Goal: Browse casually

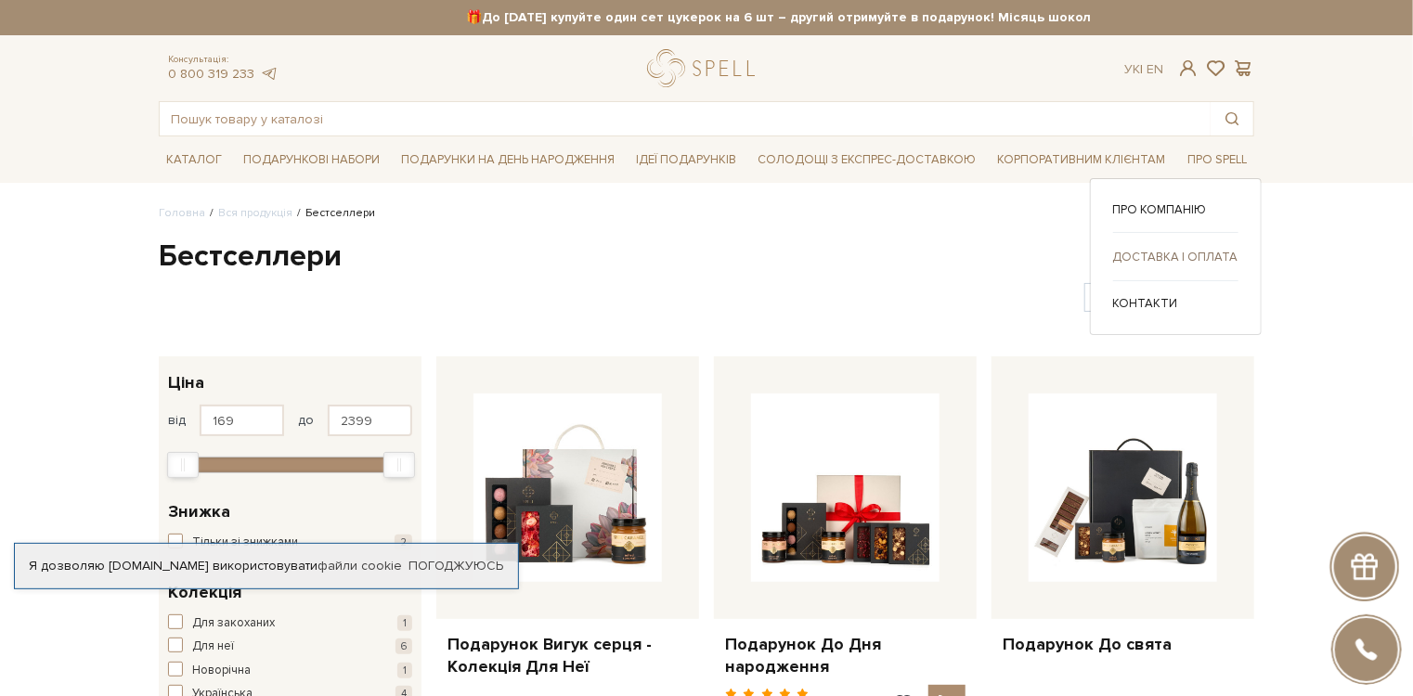
click at [357, 255] on link "Доставка і оплата" at bounding box center [1175, 257] width 125 height 17
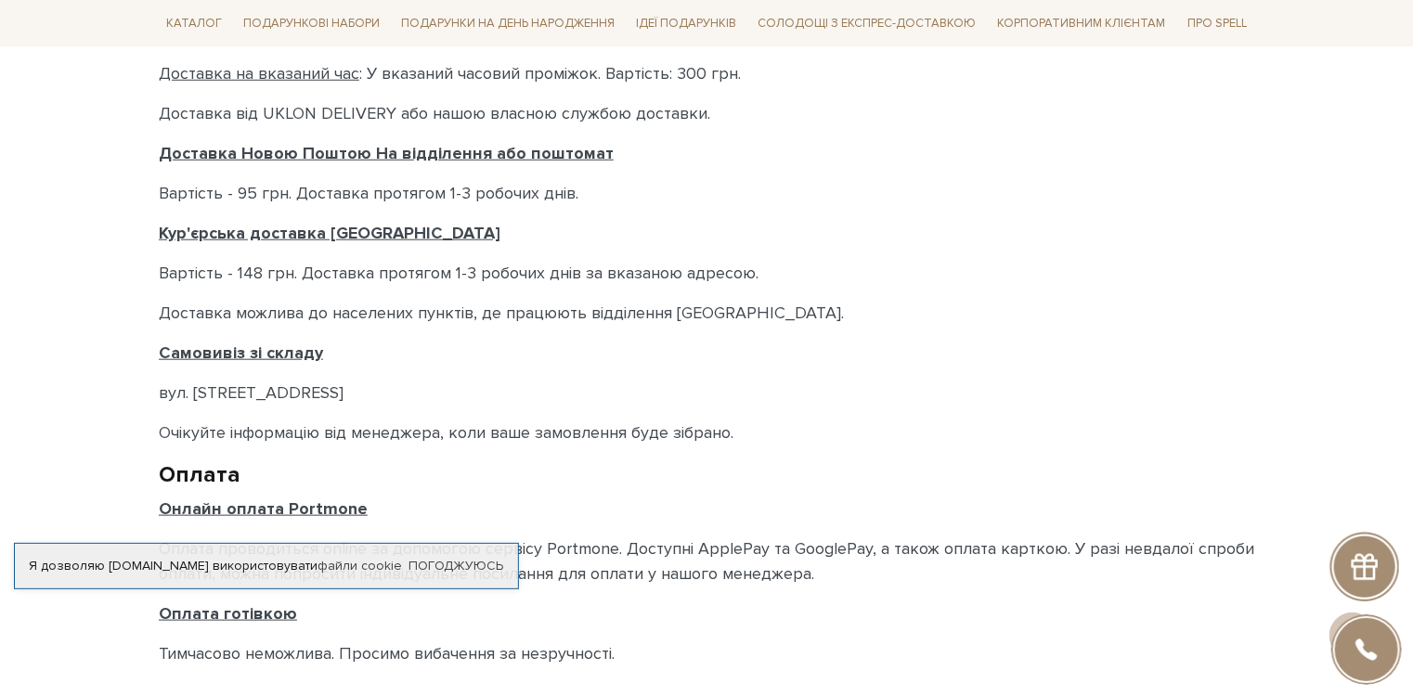
scroll to position [817, 0]
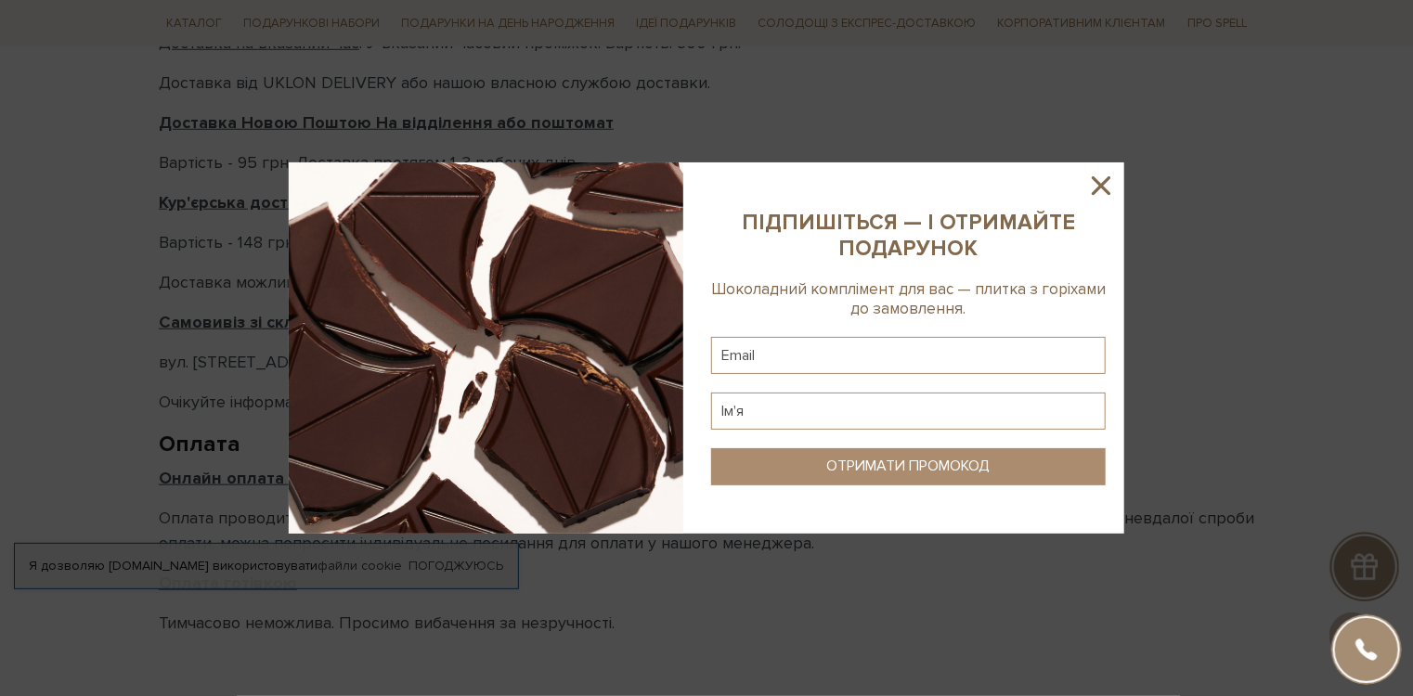
click at [1103, 186] on icon at bounding box center [1100, 185] width 19 height 19
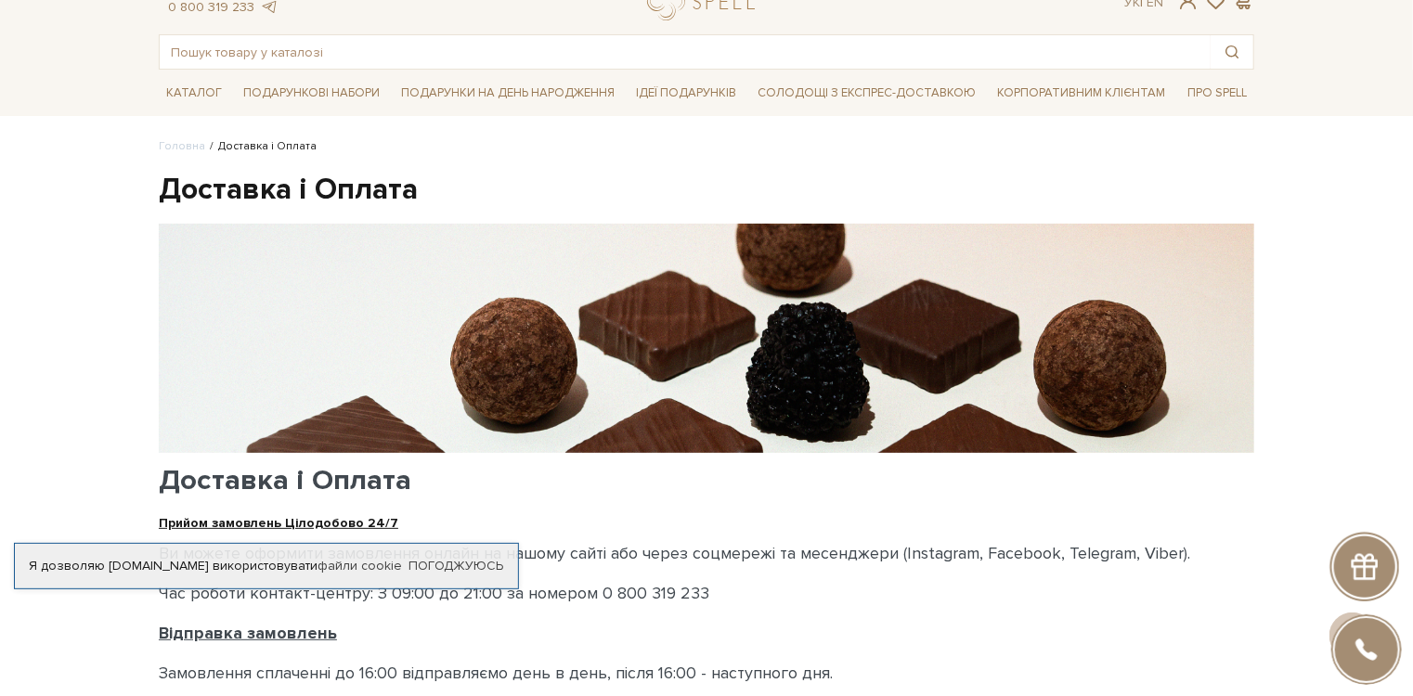
scroll to position [0, 0]
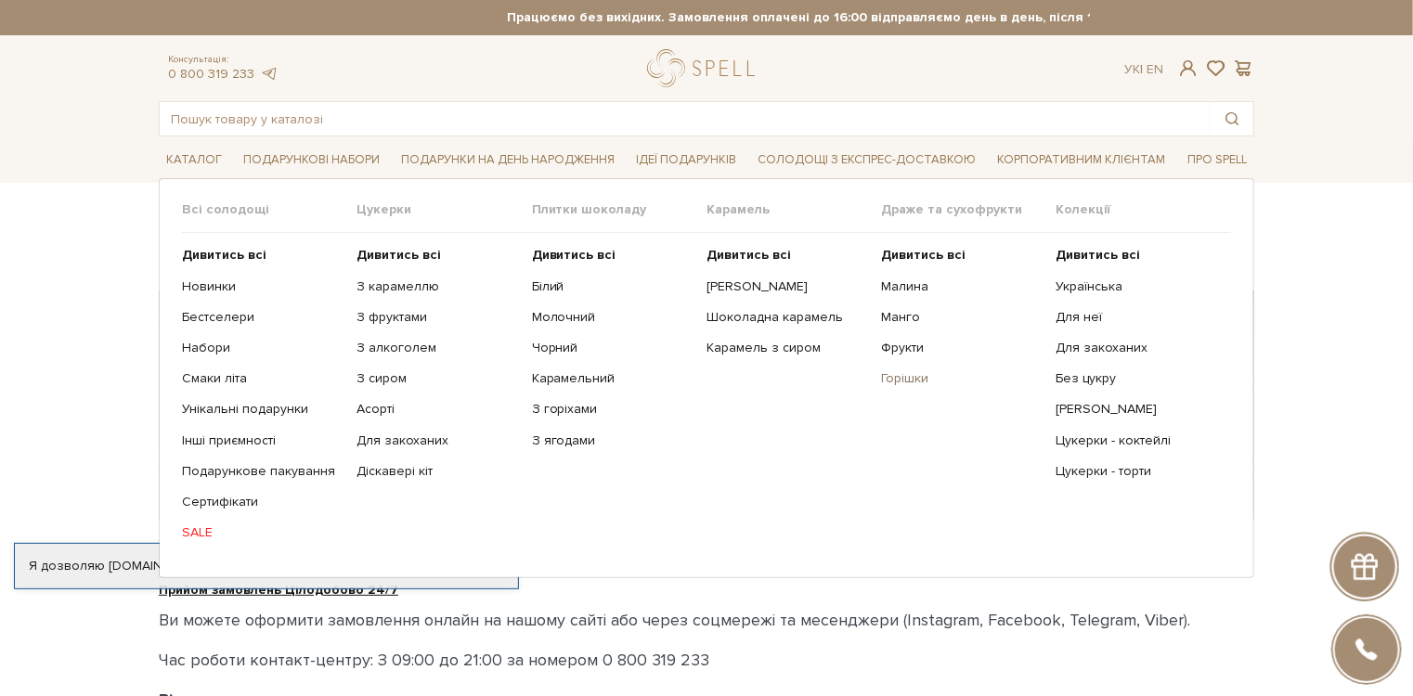
click at [898, 377] on link "Горішки" at bounding box center [961, 378] width 161 height 17
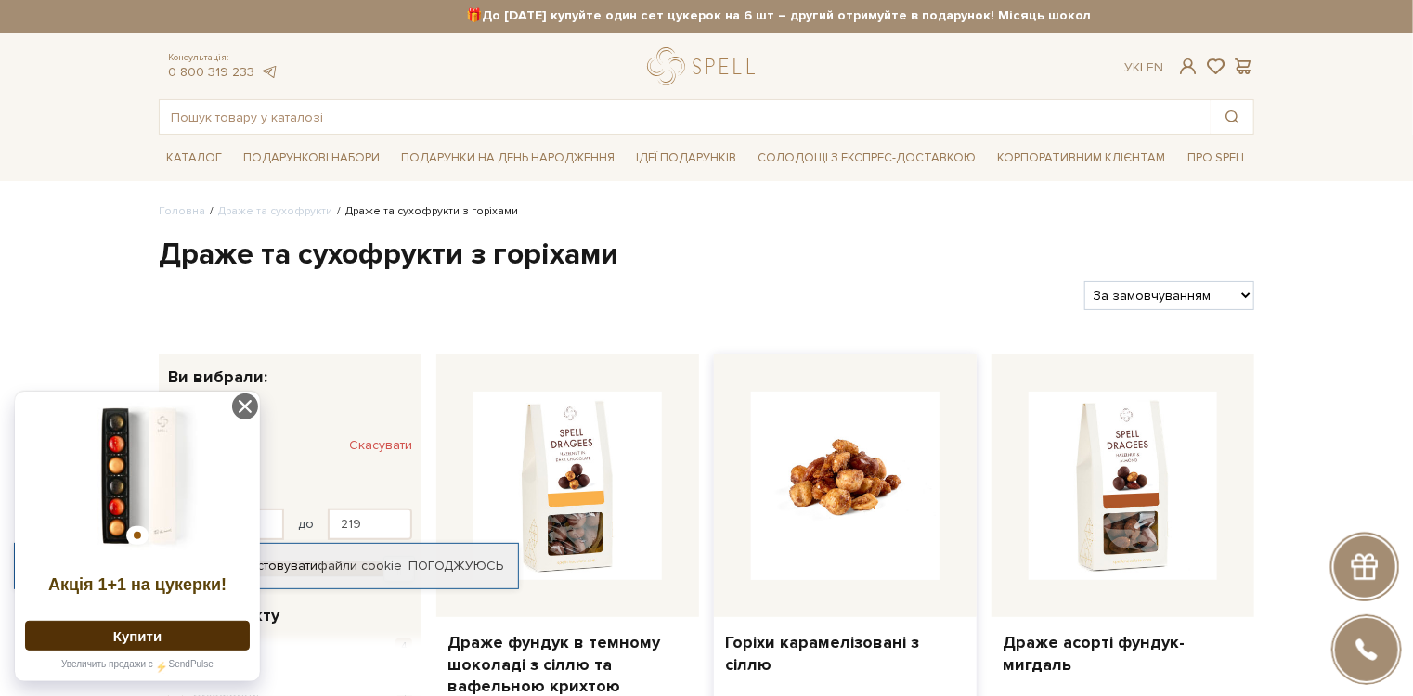
scroll to position [223, 0]
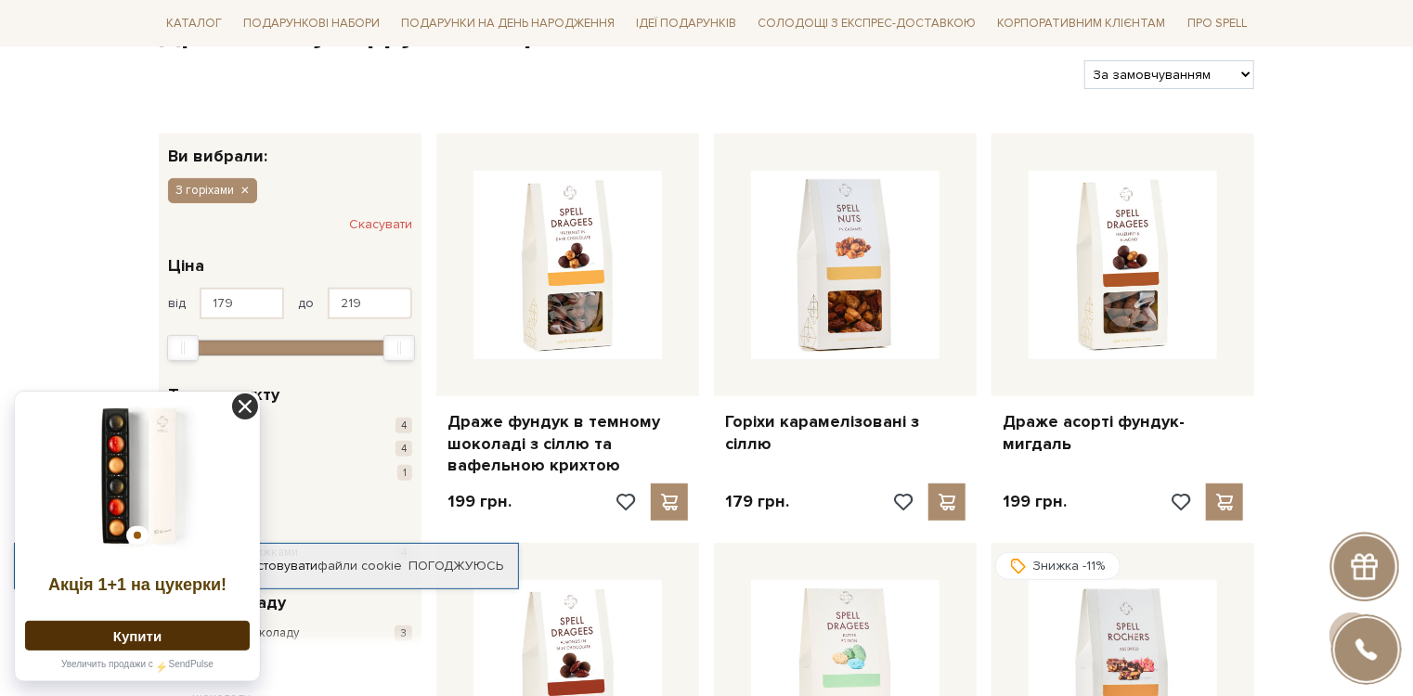
click at [247, 406] on icon at bounding box center [245, 407] width 26 height 26
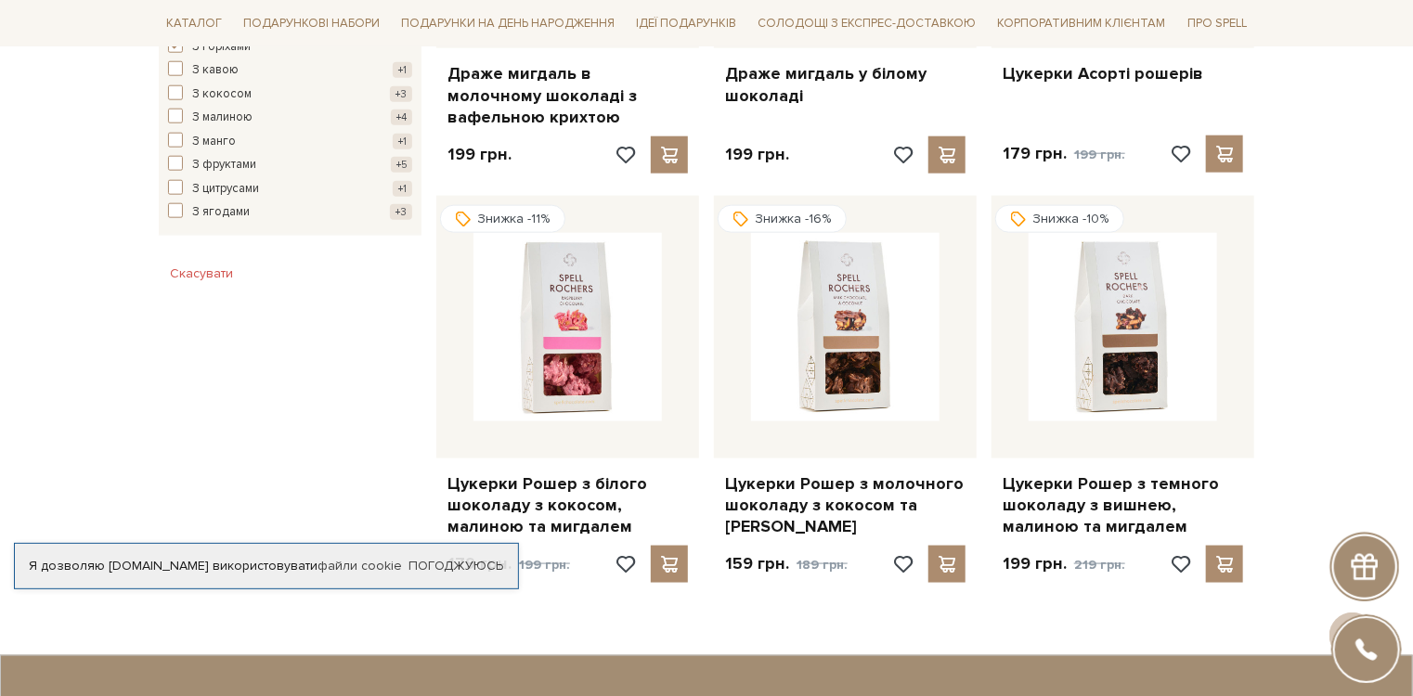
scroll to position [1039, 0]
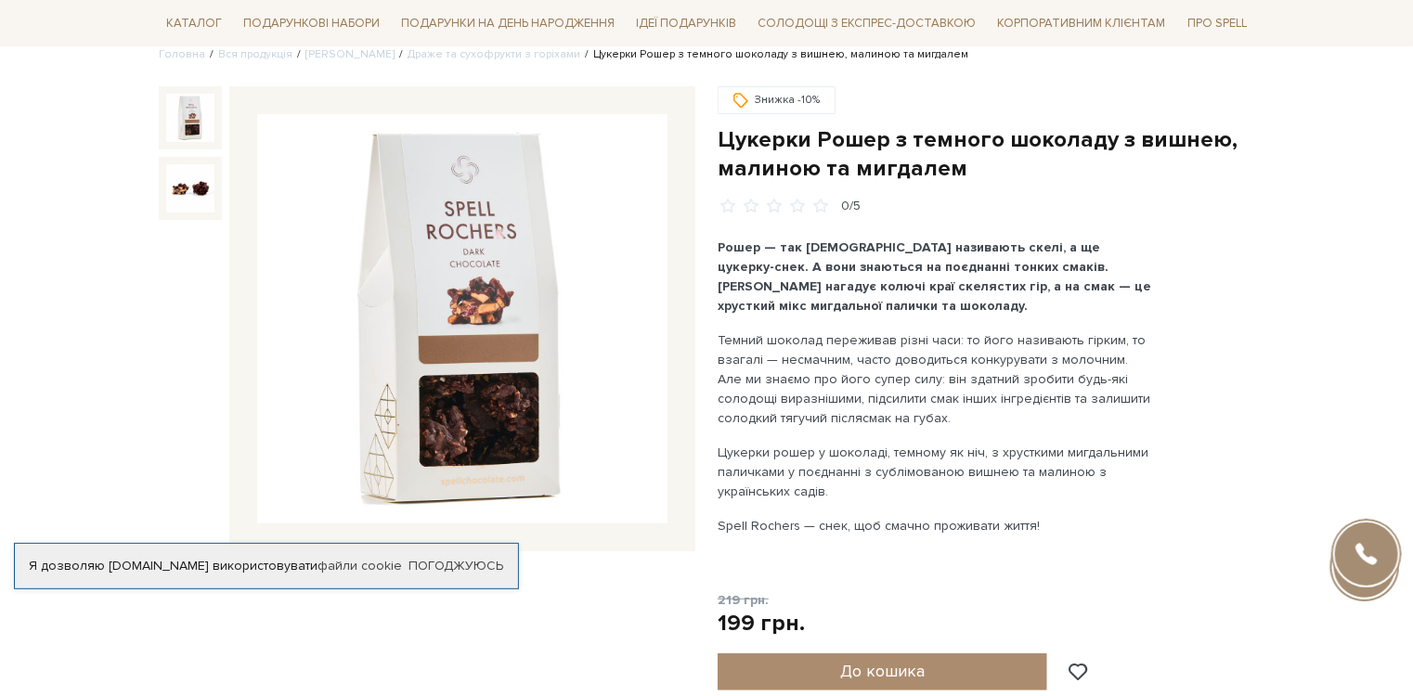
scroll to position [74, 0]
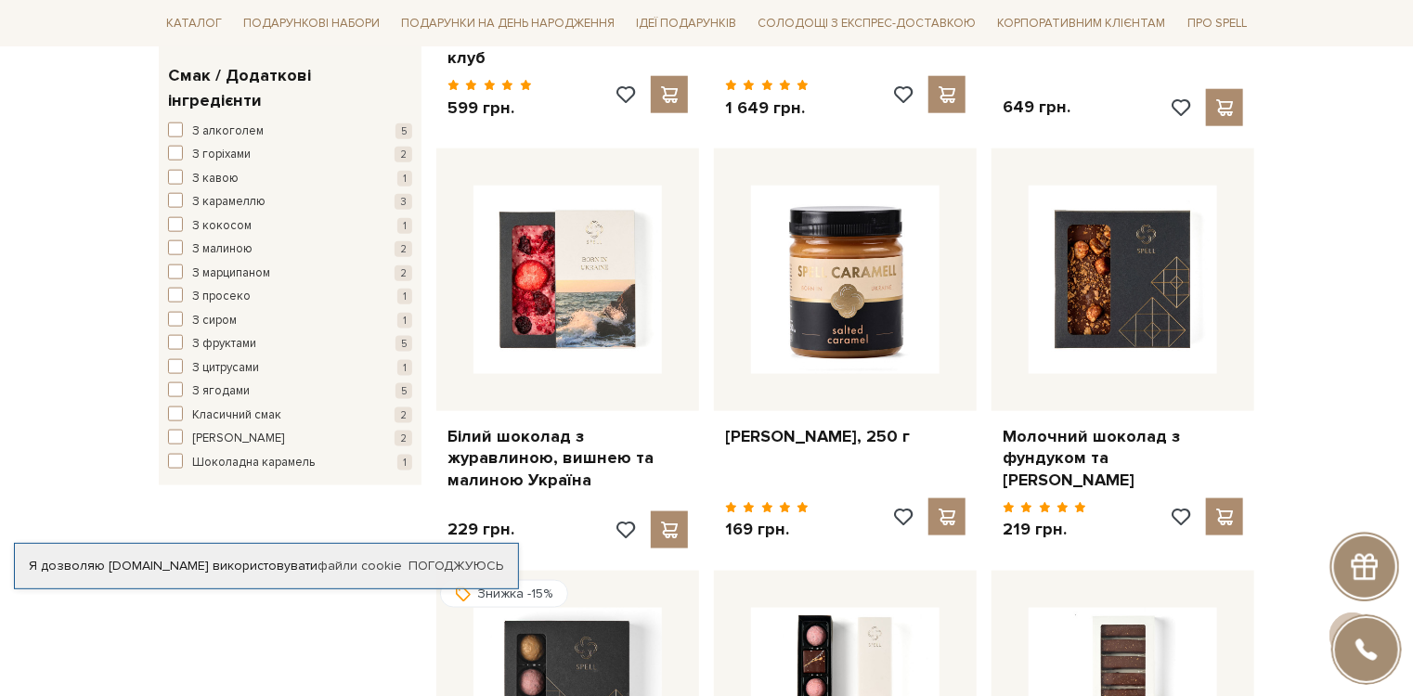
scroll to position [1039, 0]
